Goal: Task Accomplishment & Management: Complete application form

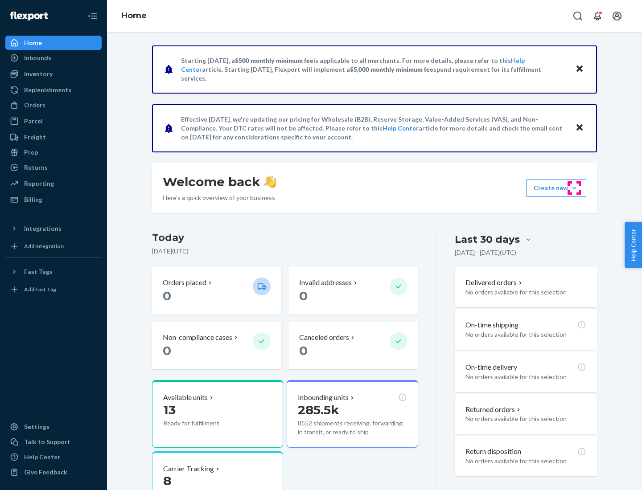
click at [574, 188] on button "Create new Create new inbound Create new order Create new product" at bounding box center [556, 188] width 60 height 18
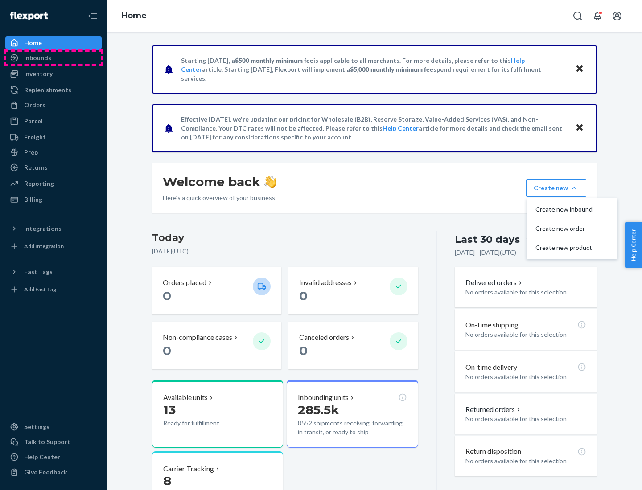
click at [54, 58] on div "Inbounds" at bounding box center [53, 58] width 95 height 12
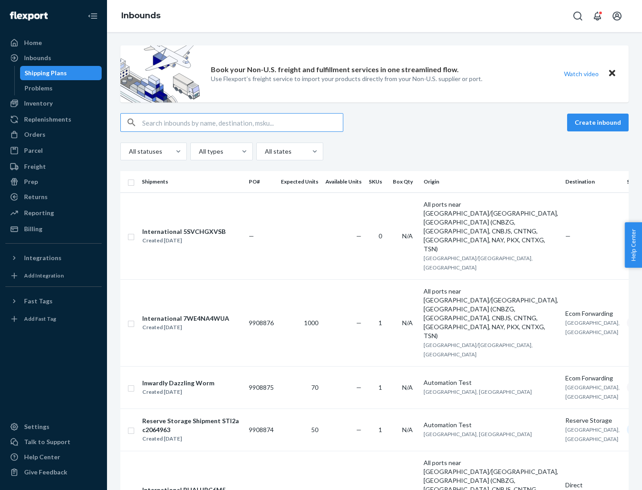
click at [599, 123] on button "Create inbound" at bounding box center [598, 123] width 62 height 18
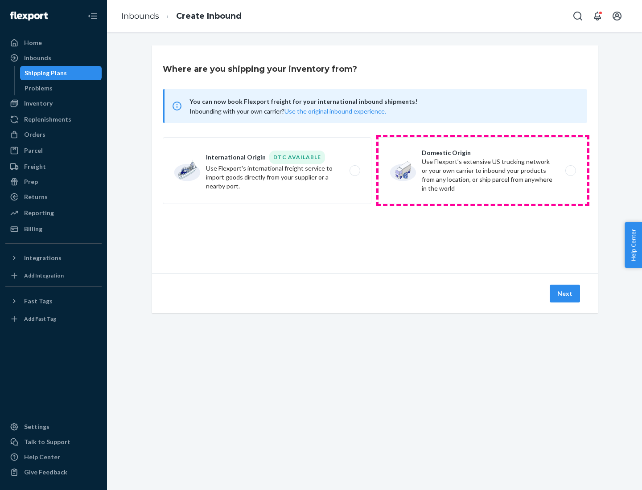
click at [483, 171] on label "Domestic Origin Use Flexport’s extensive US trucking network or your own carrie…" at bounding box center [483, 170] width 209 height 67
click at [570, 171] on input "Domestic Origin Use Flexport’s extensive US trucking network or your own carrie…" at bounding box center [573, 171] width 6 height 6
radio input "true"
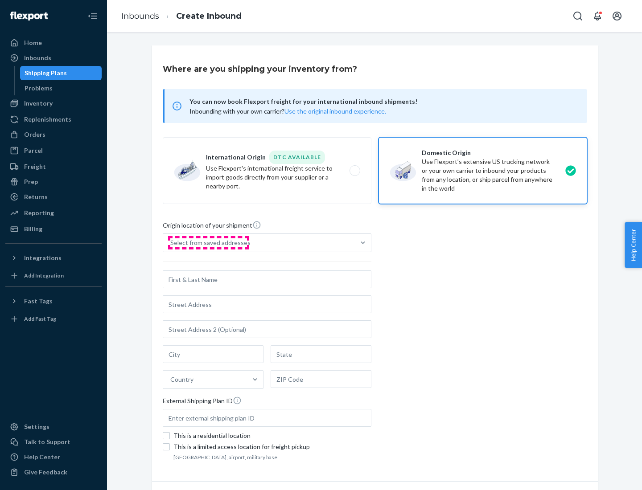
click at [208, 243] on div "Select from saved addresses" at bounding box center [210, 243] width 80 height 9
click at [171, 243] on input "Select from saved addresses" at bounding box center [170, 243] width 1 height 9
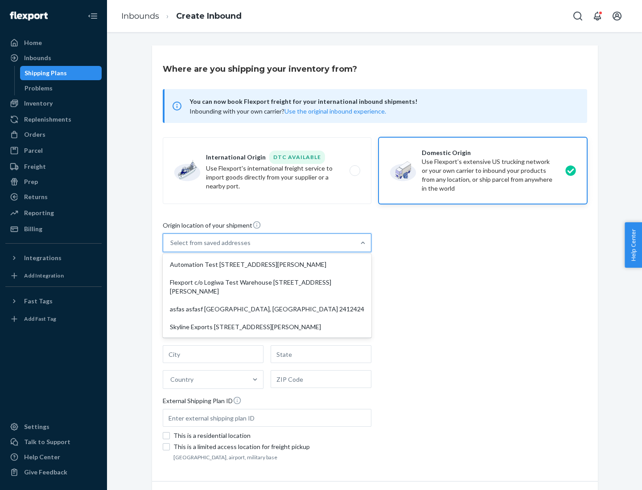
scroll to position [4, 0]
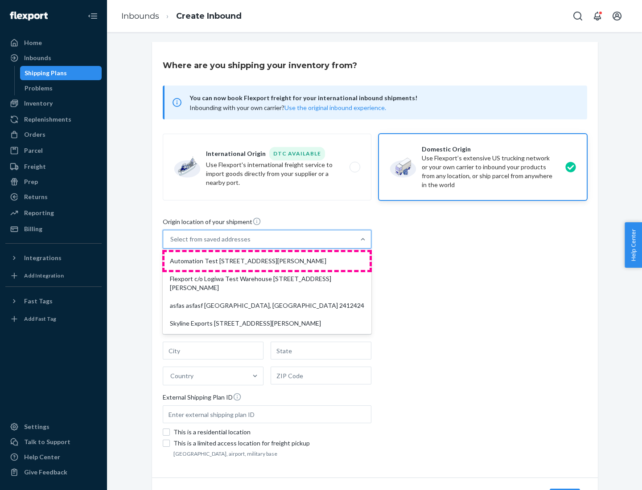
click at [267, 261] on div "Automation Test [STREET_ADDRESS][PERSON_NAME]" at bounding box center [267, 261] width 205 height 18
click at [171, 244] on input "option Automation Test [STREET_ADDRESS][PERSON_NAME] focused, 1 of 4. 4 results…" at bounding box center [170, 239] width 1 height 9
type input "Automation Test"
type input "9th Floor"
type input "[GEOGRAPHIC_DATA]"
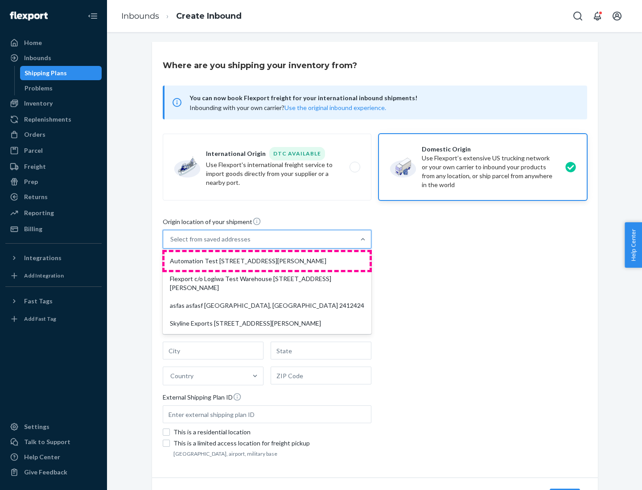
type input "CA"
type input "94104"
type input "[STREET_ADDRESS][PERSON_NAME]"
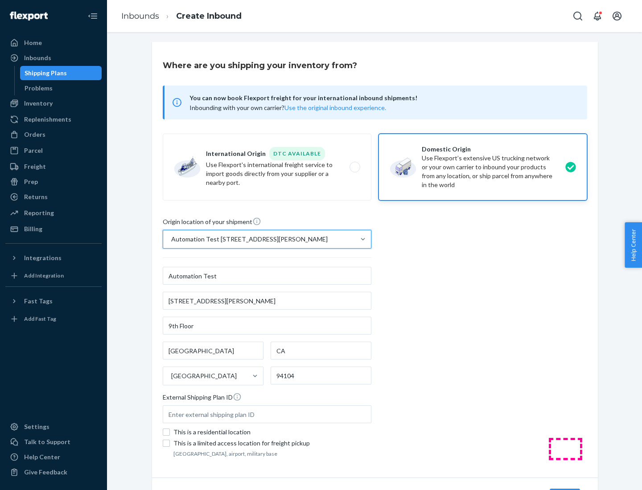
scroll to position [52, 0]
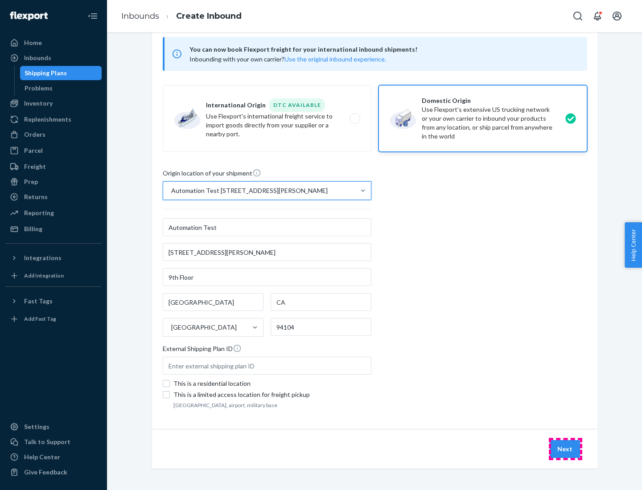
click at [565, 449] on button "Next" at bounding box center [565, 450] width 30 height 18
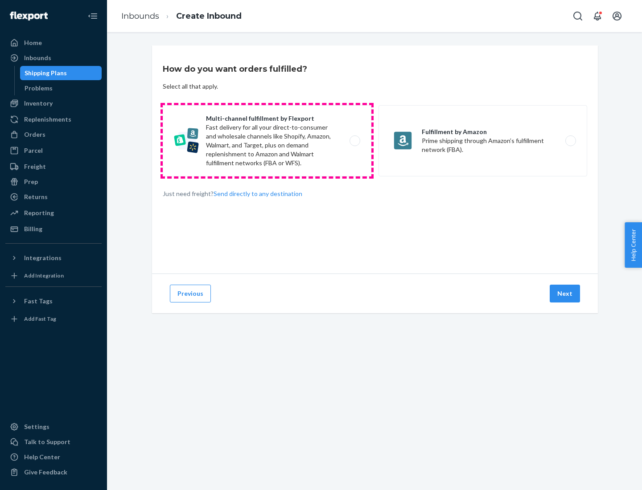
click at [267, 141] on label "Multi-channel fulfillment by Flexport Fast delivery for all your direct-to-cons…" at bounding box center [267, 140] width 209 height 71
click at [354, 141] on input "Multi-channel fulfillment by Flexport Fast delivery for all your direct-to-cons…" at bounding box center [357, 141] width 6 height 6
radio input "true"
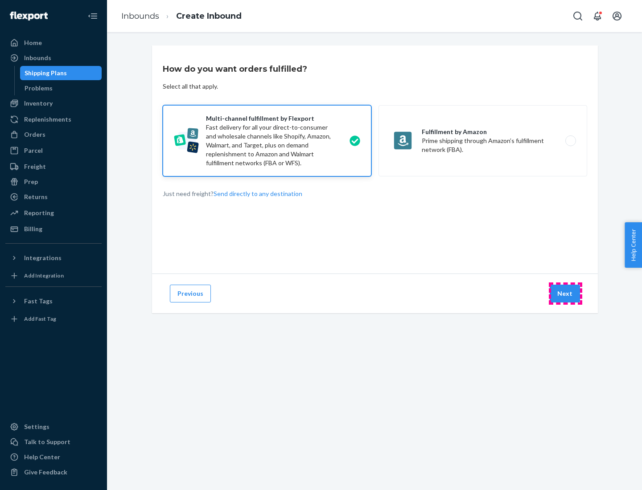
click at [565, 294] on button "Next" at bounding box center [565, 294] width 30 height 18
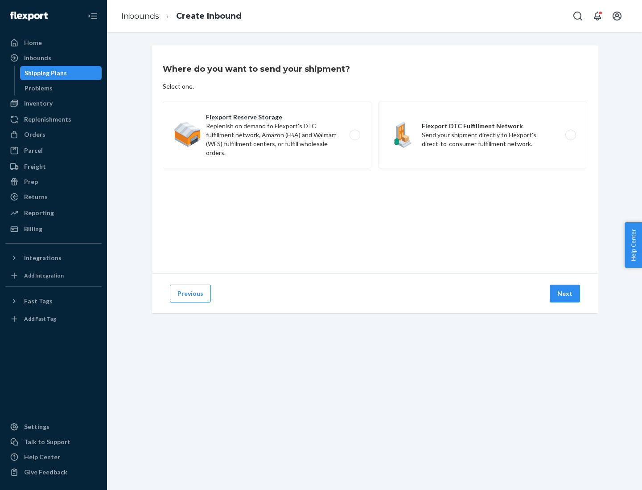
click at [483, 135] on label "Flexport DTC Fulfillment Network Send your shipment directly to Flexport's dire…" at bounding box center [483, 135] width 209 height 67
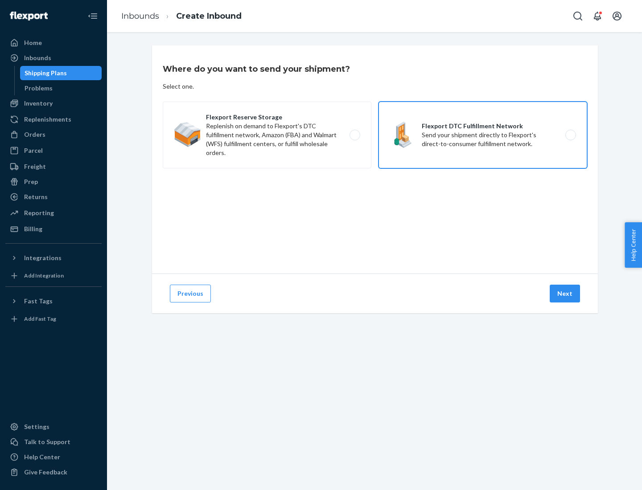
click at [570, 135] on input "Flexport DTC Fulfillment Network Send your shipment directly to Flexport's dire…" at bounding box center [573, 135] width 6 height 6
radio input "true"
click at [565, 294] on button "Next" at bounding box center [565, 294] width 30 height 18
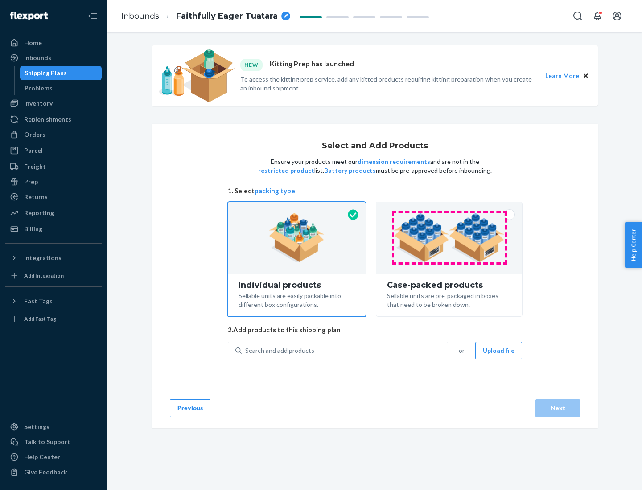
click at [449, 238] on img at bounding box center [449, 238] width 111 height 49
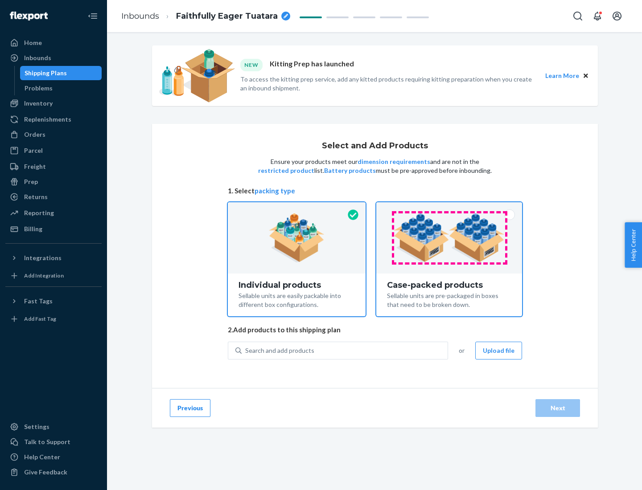
click at [449, 208] on input "Case-packed products Sellable units are pre-packaged in boxes that need to be b…" at bounding box center [449, 205] width 6 height 6
radio input "true"
radio input "false"
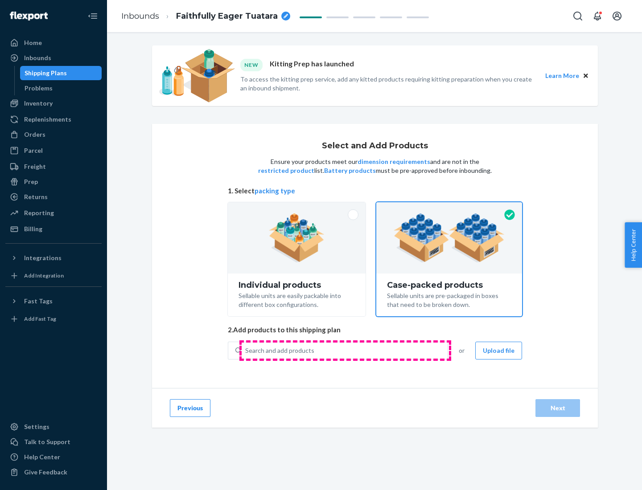
click at [345, 350] on div "Search and add products" at bounding box center [345, 351] width 206 height 16
click at [246, 350] on input "Search and add products" at bounding box center [245, 350] width 1 height 9
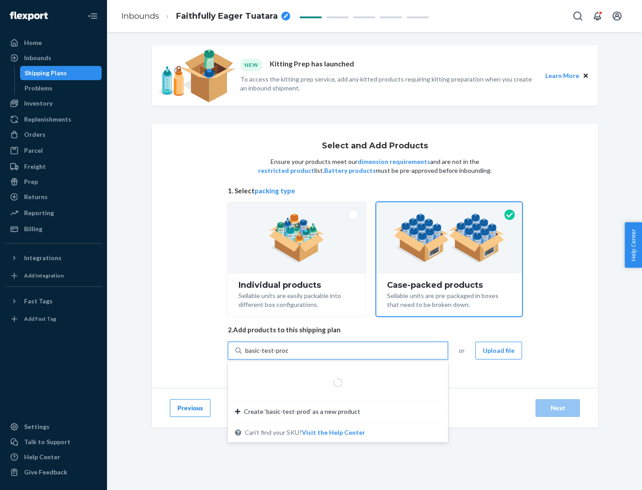
type input "basic-test-product-1"
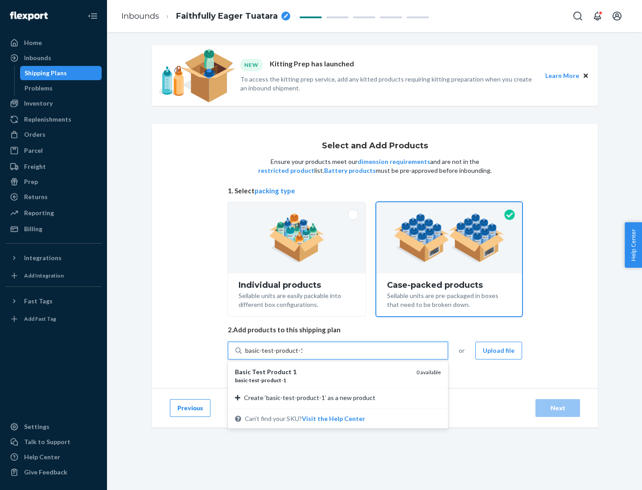
click at [322, 380] on div "basic - test - product - 1" at bounding box center [322, 381] width 174 height 8
click at [302, 355] on input "basic-test-product-1" at bounding box center [273, 350] width 57 height 9
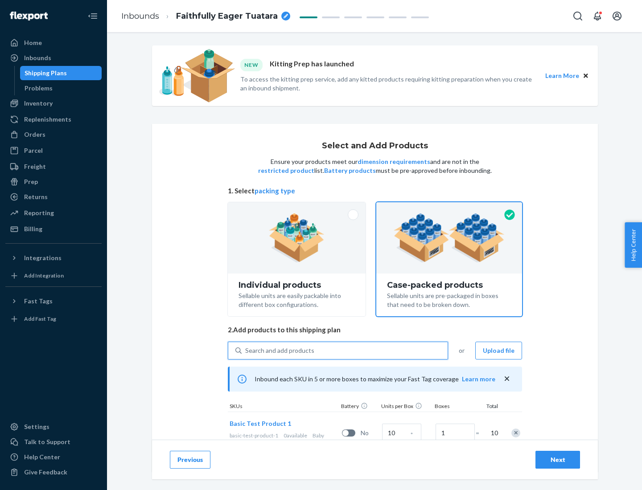
scroll to position [32, 0]
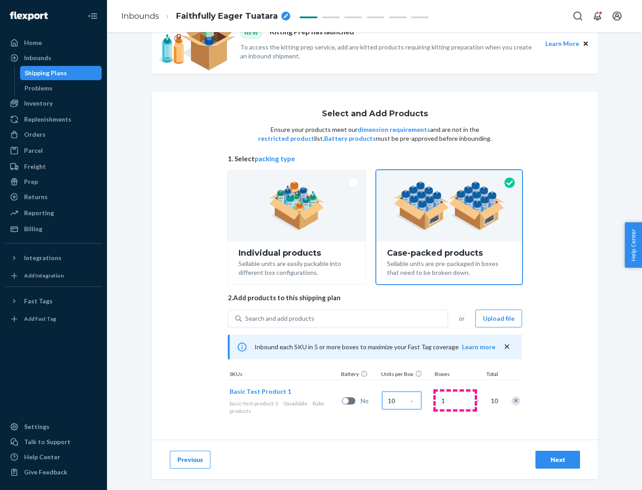
type input "10"
type input "7"
click at [558, 460] on div "Next" at bounding box center [557, 460] width 29 height 9
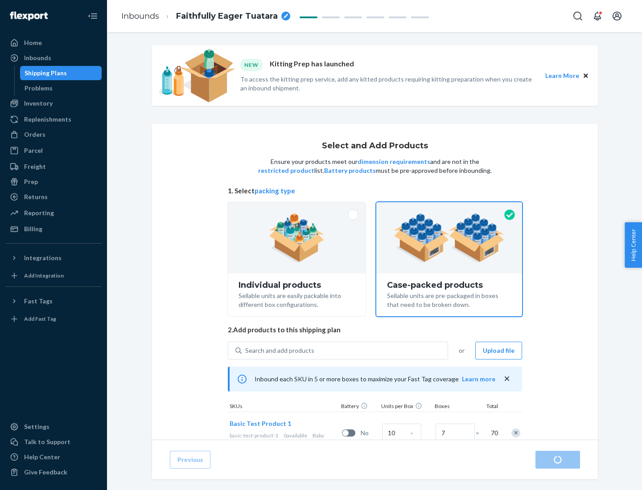
radio input "true"
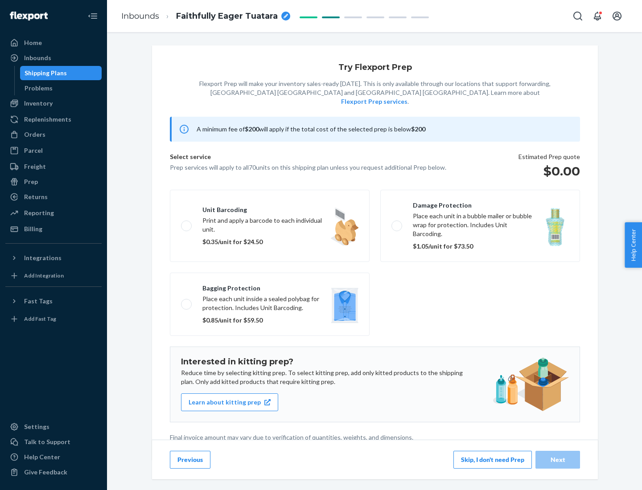
scroll to position [2, 0]
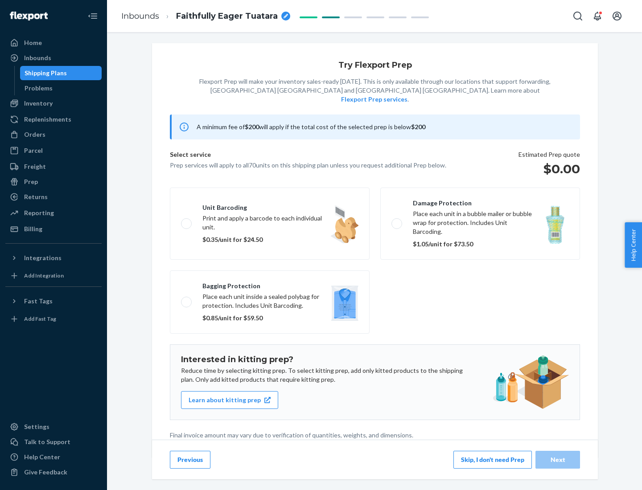
click at [270, 284] on label "Bagging protection Place each unit inside a sealed polybag for protection. Incl…" at bounding box center [270, 302] width 200 height 63
click at [187, 299] on input "Bagging protection Place each unit inside a sealed polybag for protection. Incl…" at bounding box center [184, 302] width 6 height 6
checkbox input "true"
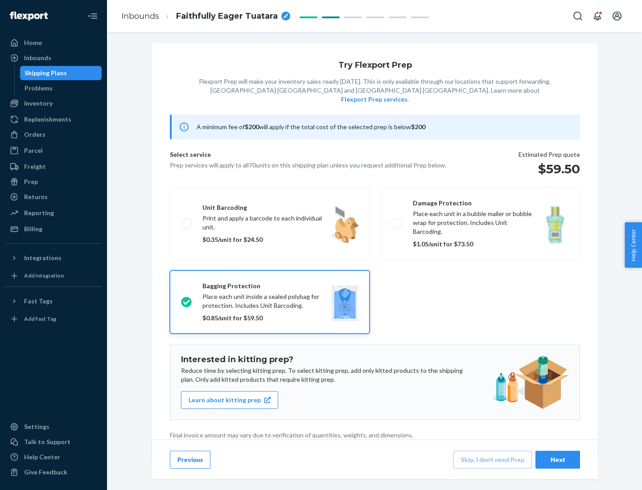
click at [558, 460] on div "Next" at bounding box center [557, 460] width 29 height 9
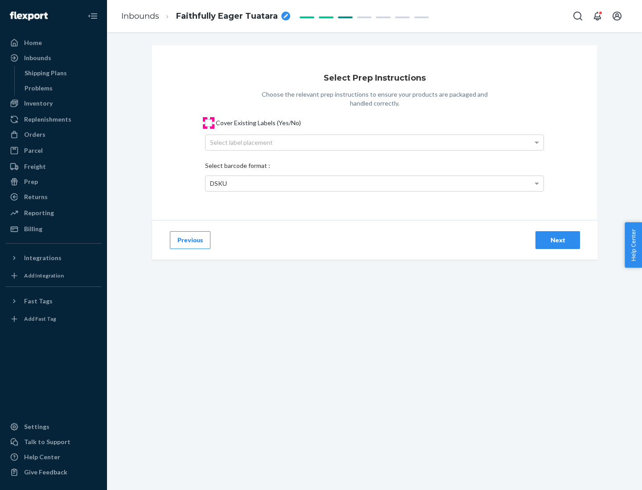
click at [209, 123] on input "Cover Existing Labels (Yes/No)" at bounding box center [208, 122] width 7 height 7
checkbox input "true"
click at [375, 142] on div "Select label placement" at bounding box center [375, 142] width 338 height 15
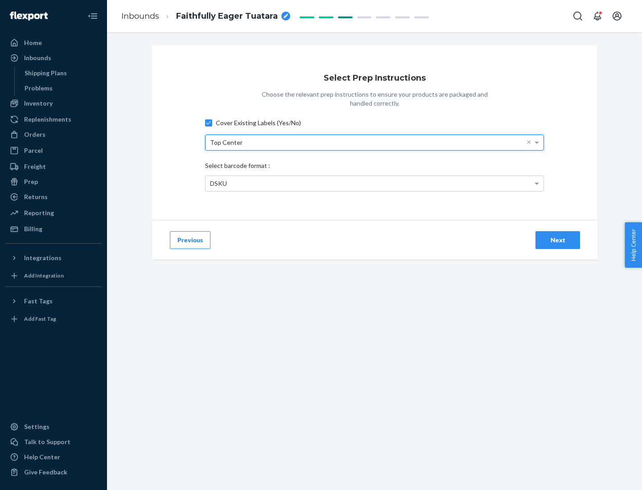
click at [375, 183] on div "DSKU" at bounding box center [375, 183] width 338 height 15
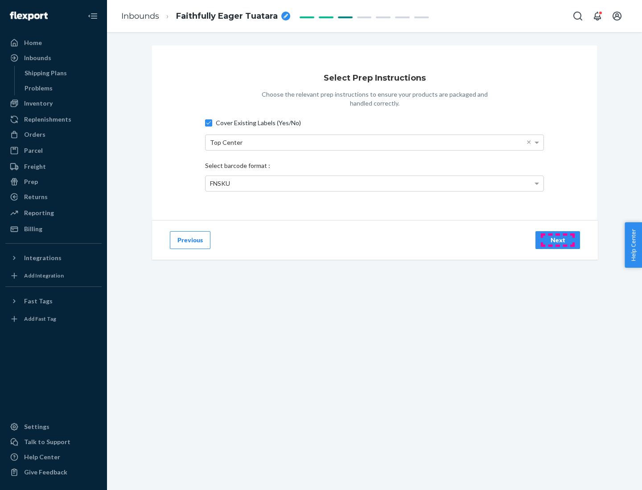
click at [558, 240] on div "Next" at bounding box center [557, 240] width 29 height 9
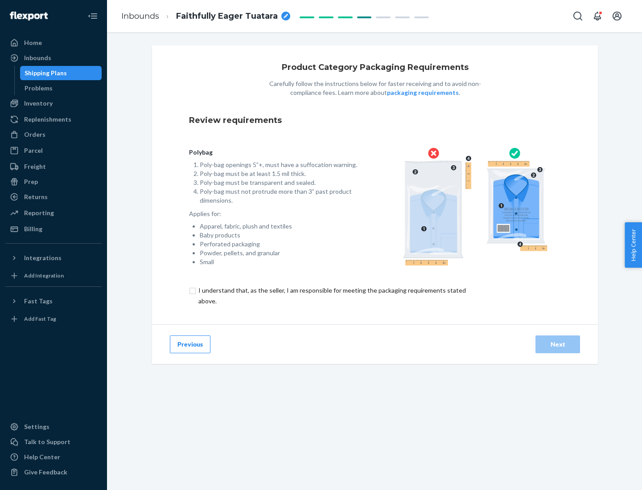
click at [331, 296] on input "checkbox" at bounding box center [337, 295] width 297 height 21
checkbox input "true"
click at [558, 344] on div "Next" at bounding box center [557, 344] width 29 height 9
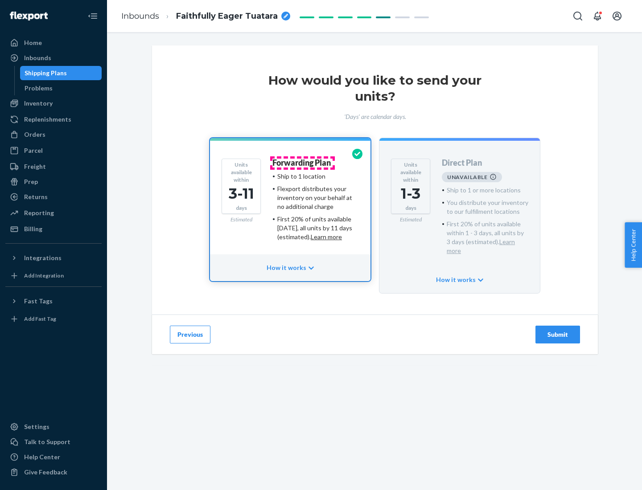
click at [302, 163] on h4 "Forwarding Plan" at bounding box center [301, 163] width 58 height 9
click at [558, 330] on div "Submit" at bounding box center [557, 334] width 29 height 9
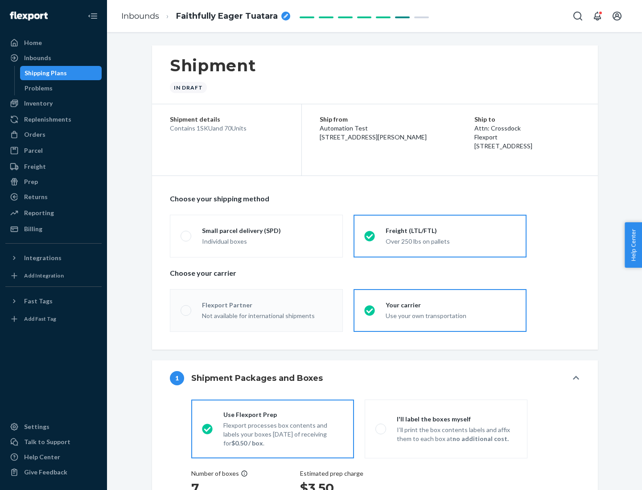
radio input "true"
radio input "false"
radio input "true"
radio input "false"
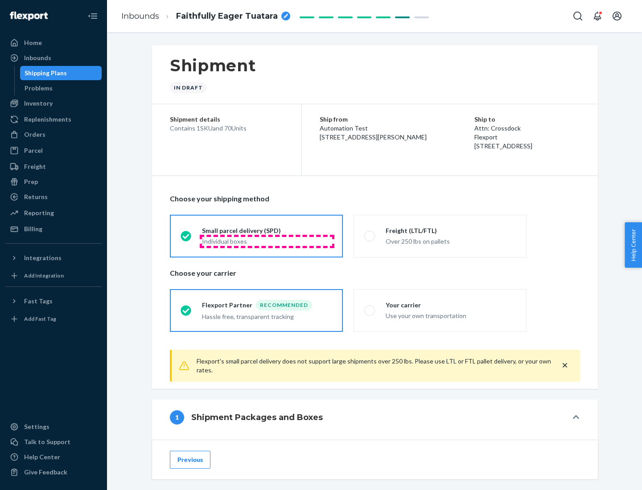
click at [267, 241] on div "Individual boxes" at bounding box center [267, 241] width 130 height 9
click at [186, 239] on input "Small parcel delivery (SPD) Individual boxes" at bounding box center [184, 236] width 6 height 6
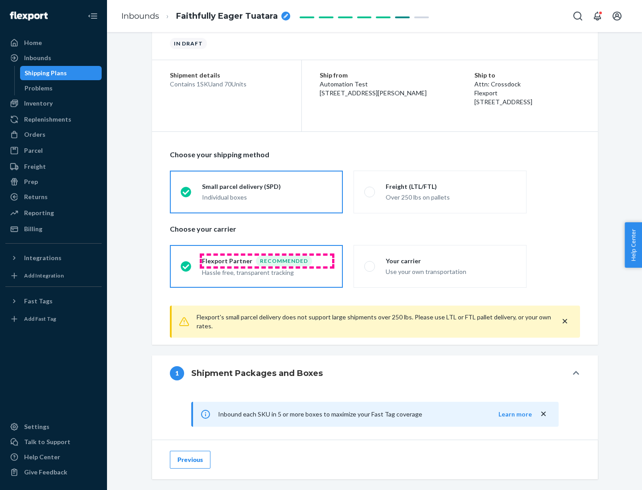
click at [267, 261] on div "Recommended" at bounding box center [284, 261] width 56 height 11
click at [186, 264] on input "Flexport Partner Recommended Hassle free, transparent tracking" at bounding box center [184, 267] width 6 height 6
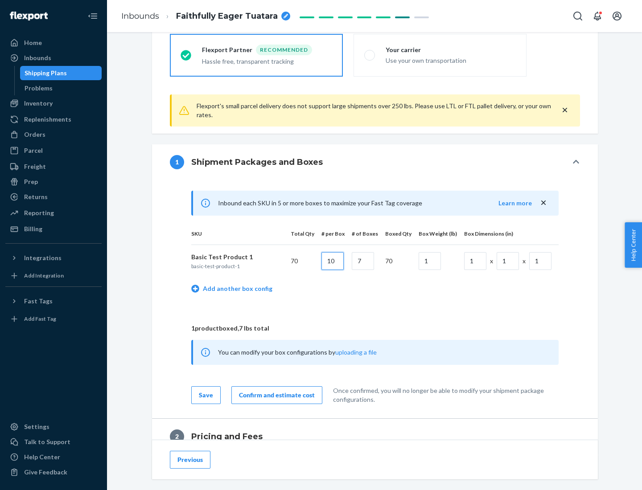
type input "10"
type input "7"
type input "1"
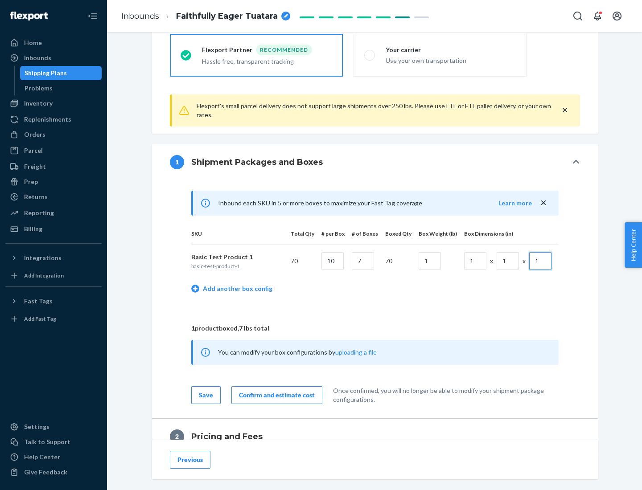
scroll to position [390, 0]
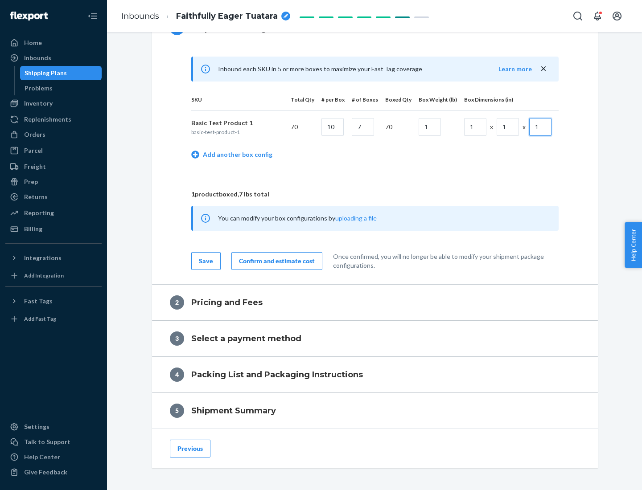
type input "1"
click at [275, 261] on div "Confirm and estimate cost" at bounding box center [277, 261] width 76 height 9
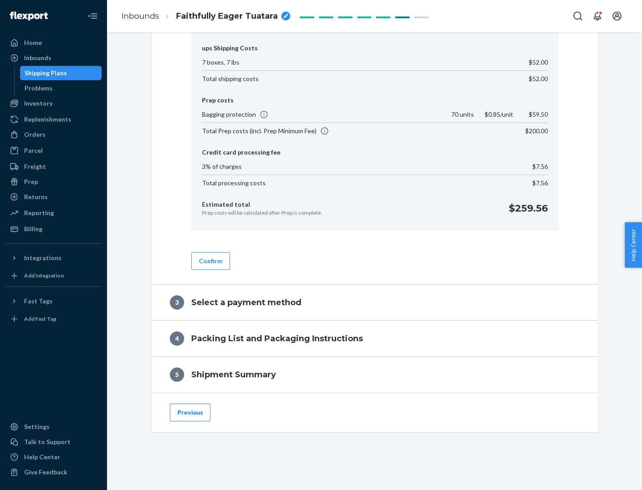
click at [210, 261] on button "Confirm" at bounding box center [210, 261] width 39 height 18
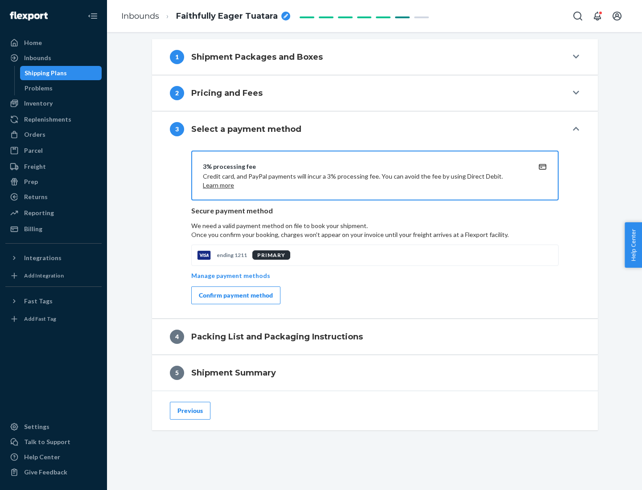
click at [235, 296] on div "Confirm payment method" at bounding box center [236, 295] width 74 height 9
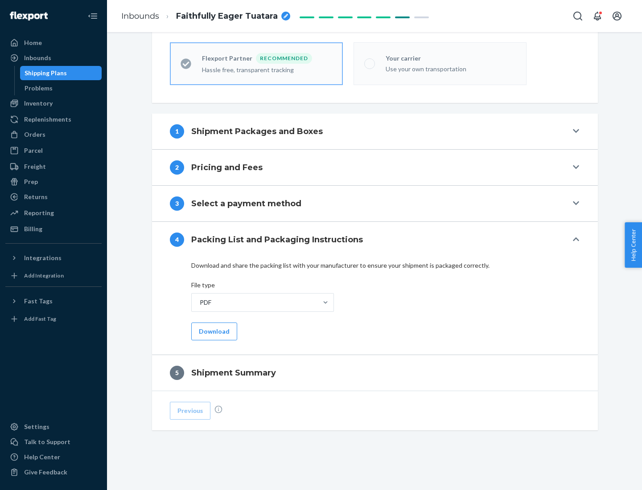
scroll to position [247, 0]
click at [213, 331] on button "Download" at bounding box center [214, 332] width 46 height 18
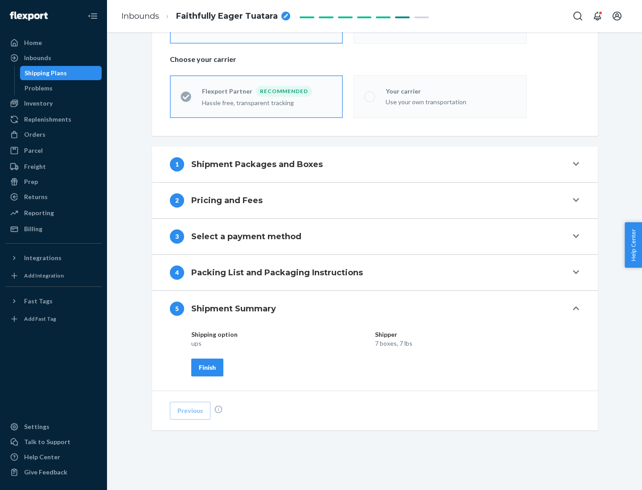
scroll to position [214, 0]
